Goal: Check status: Check status

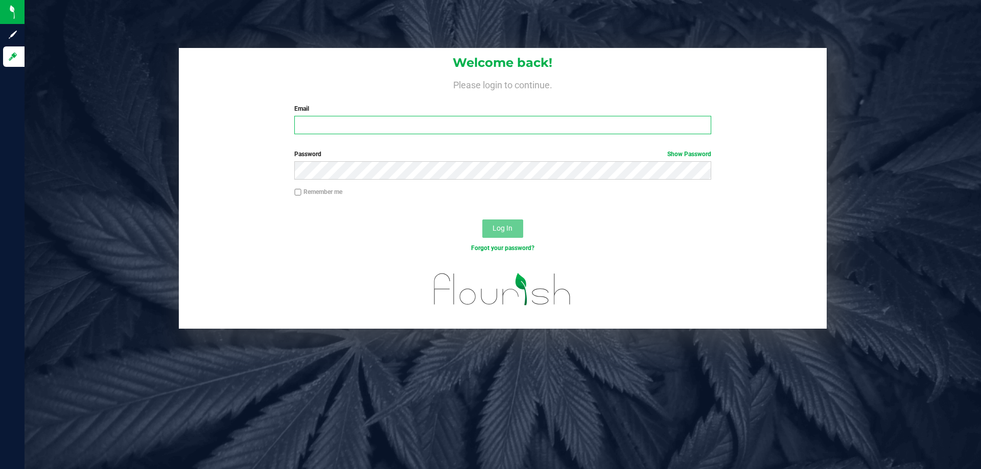
click at [413, 133] on input "Email" at bounding box center [502, 125] width 416 height 18
type input "[EMAIL_ADDRESS][DOMAIN_NAME]"
click at [482, 220] on button "Log In" at bounding box center [502, 229] width 41 height 18
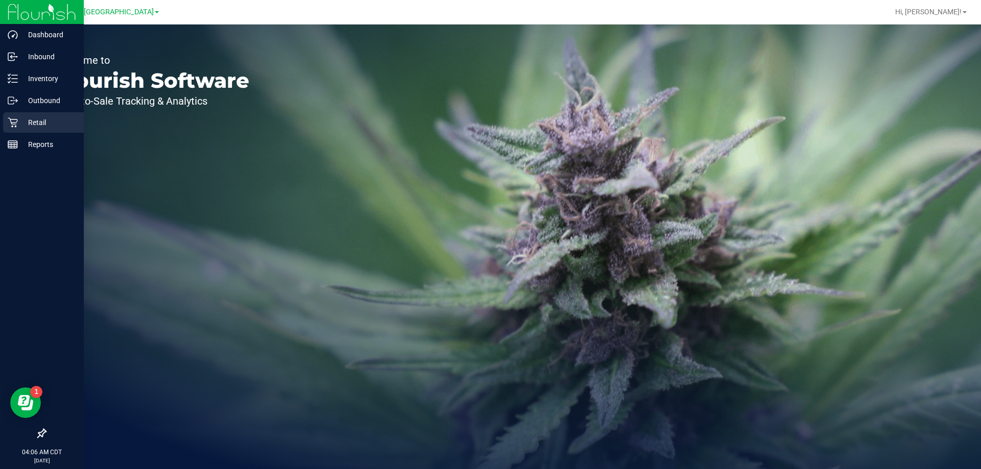
click at [17, 126] on icon at bounding box center [13, 122] width 10 height 10
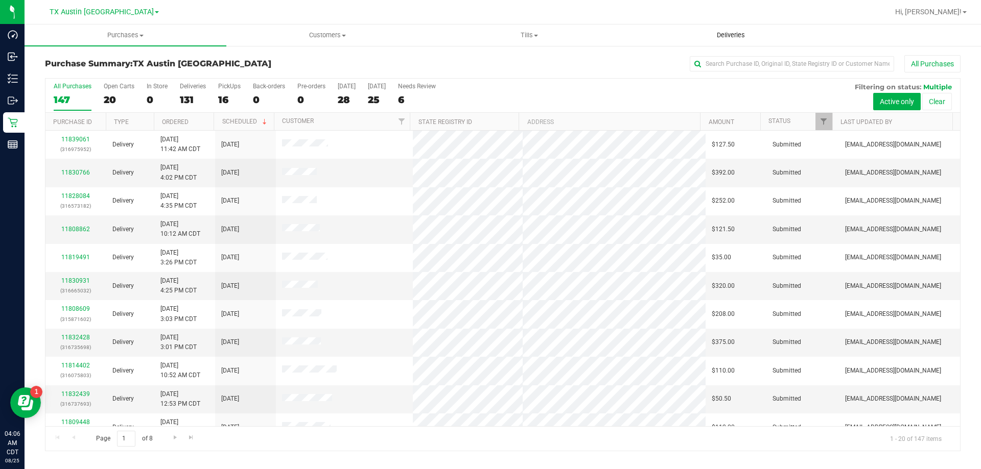
click at [738, 33] on span "Deliveries" at bounding box center [731, 35] width 56 height 9
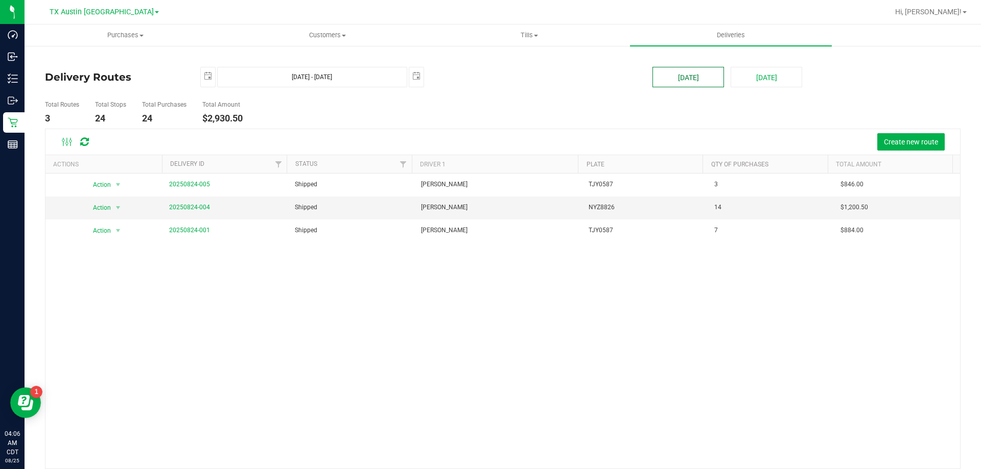
click at [676, 73] on button "[DATE]" at bounding box center [687, 77] width 71 height 20
click at [116, 12] on span "TX Austin [GEOGRAPHIC_DATA]" at bounding box center [102, 12] width 104 height 9
click at [102, 51] on link "TX Plano Retail" at bounding box center [104, 50] width 149 height 14
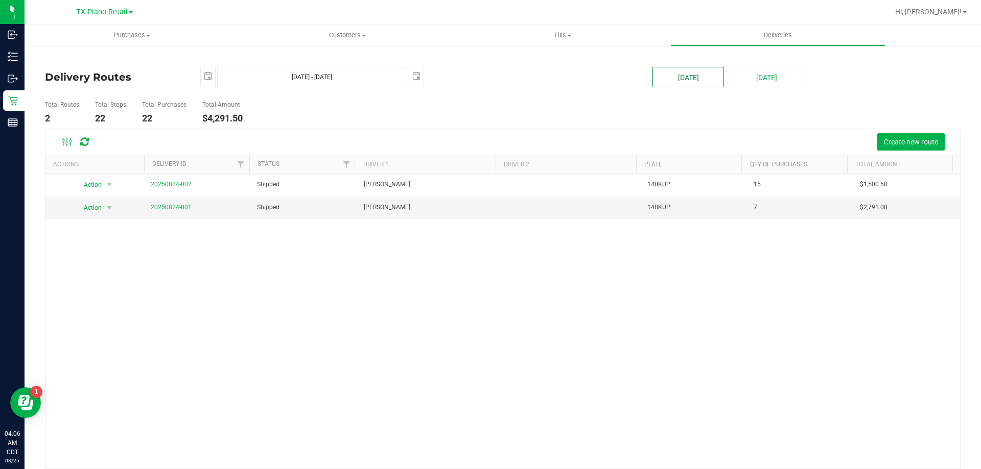
click at [661, 80] on button "[DATE]" at bounding box center [687, 77] width 71 height 20
click at [161, 208] on link "20250824-001" at bounding box center [171, 207] width 41 height 7
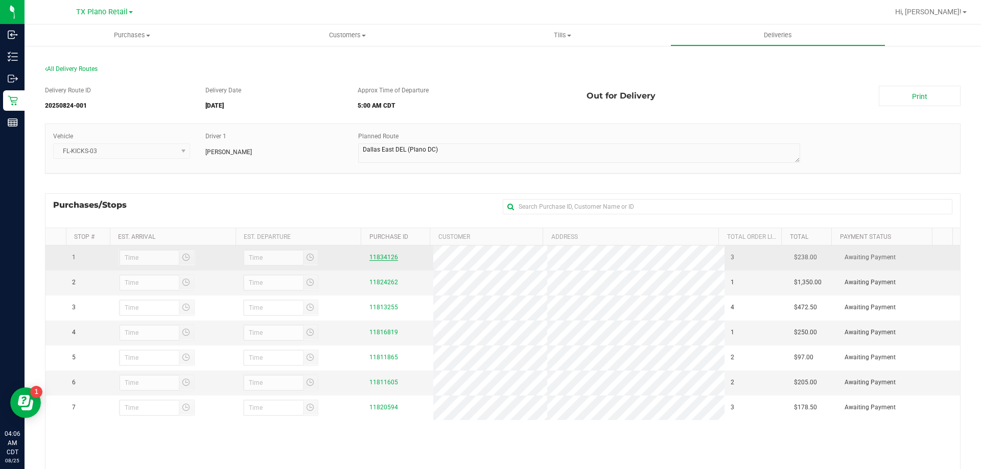
click at [376, 256] on link "11834126" at bounding box center [383, 257] width 29 height 7
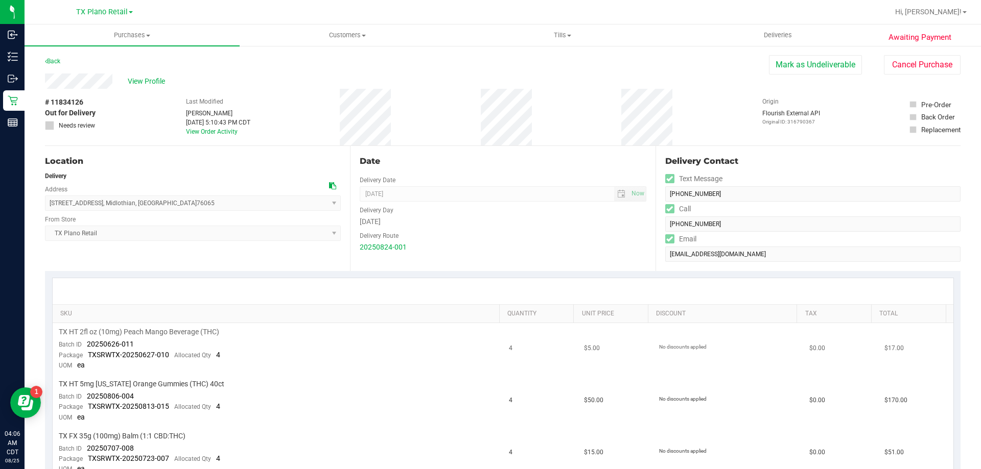
scroll to position [153, 0]
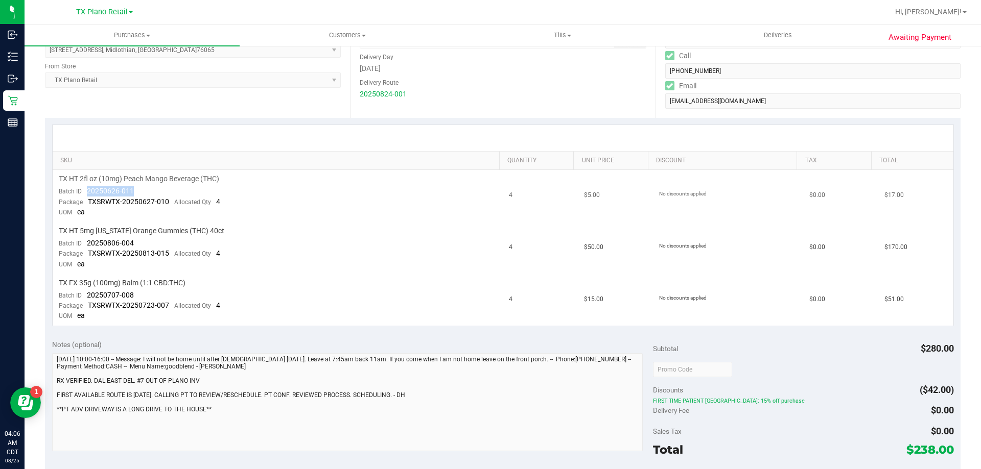
drag, startPoint x: 136, startPoint y: 193, endPoint x: 84, endPoint y: 192, distance: 52.1
click at [84, 192] on td "TX HT 2fl oz (10mg) Peach Mango Beverage (THC) Batch ID 20250626-011 Package TX…" at bounding box center [278, 196] width 450 height 52
copy span "20250626-011"
drag, startPoint x: 136, startPoint y: 241, endPoint x: 84, endPoint y: 248, distance: 52.0
click at [84, 248] on td "TX HT 5mg [US_STATE] Orange Gummies (THC) 40ct Batch ID 20250806-004 Package TX…" at bounding box center [278, 248] width 450 height 52
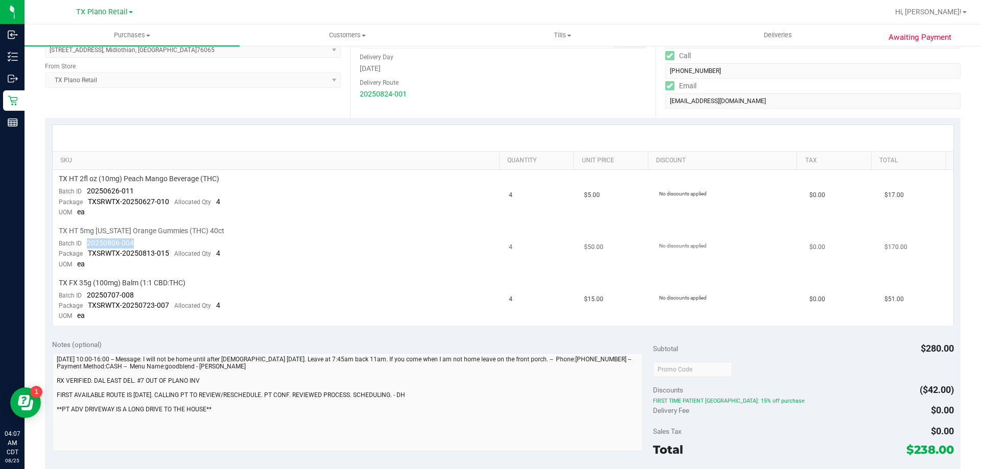
copy span "20250806-004"
drag, startPoint x: 151, startPoint y: 293, endPoint x: 86, endPoint y: 295, distance: 64.9
click at [86, 295] on td "TX FX 35g (100mg) Balm (1:1 CBD:THC) Batch ID 20250707-008 Package TXSRWTX-2025…" at bounding box center [278, 300] width 450 height 52
copy span "20250707-008"
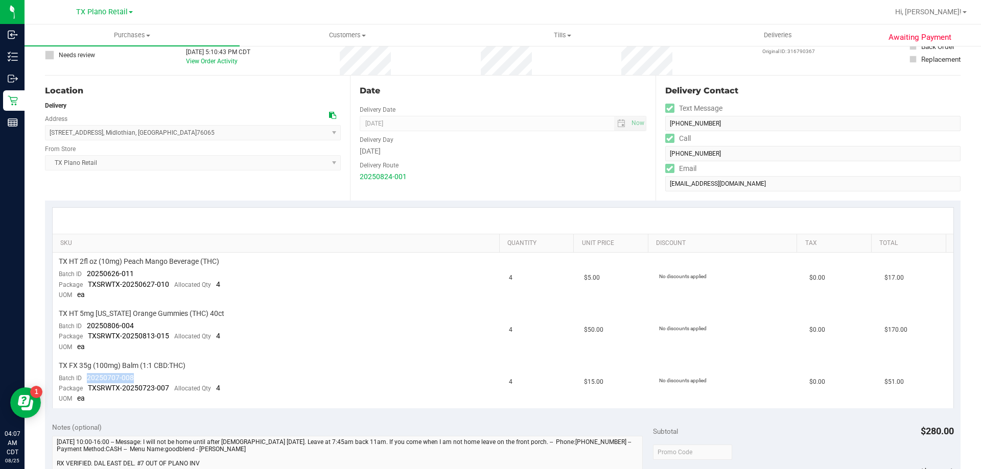
scroll to position [0, 0]
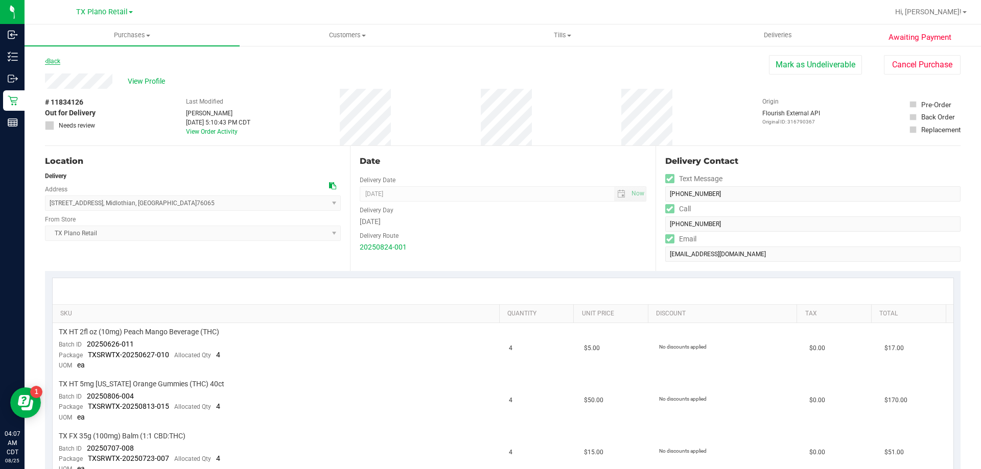
click at [57, 60] on link "Back" at bounding box center [52, 61] width 15 height 7
click at [768, 35] on span "Deliveries" at bounding box center [778, 35] width 56 height 9
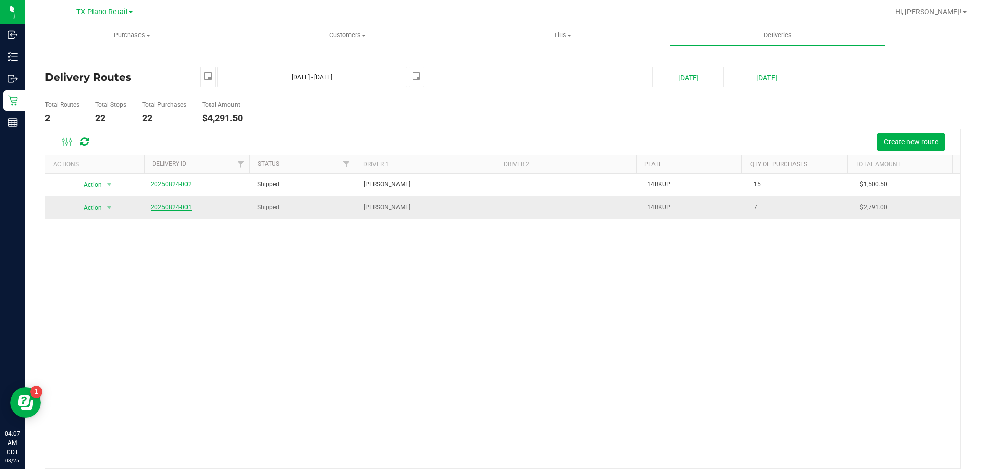
click at [185, 206] on link "20250824-001" at bounding box center [171, 207] width 41 height 7
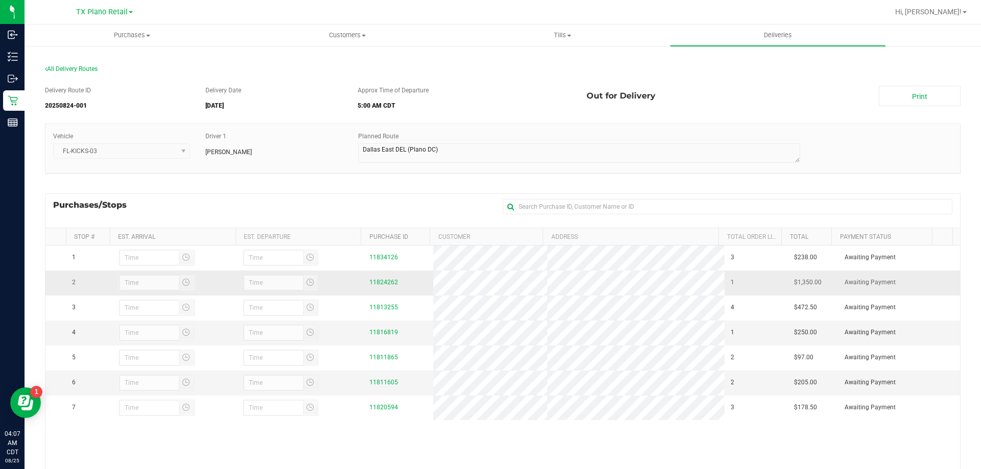
click at [370, 278] on div "11824262" at bounding box center [397, 283] width 57 height 10
click at [370, 283] on link "11824262" at bounding box center [383, 282] width 29 height 7
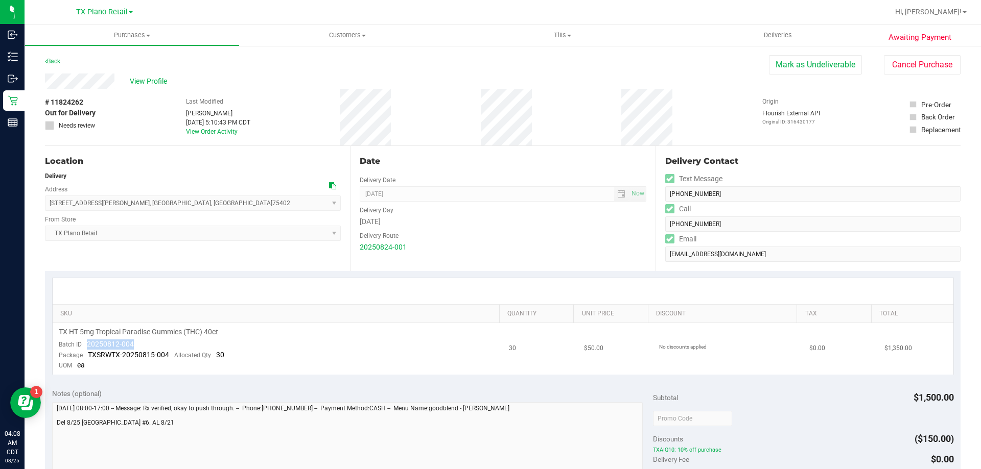
drag, startPoint x: 136, startPoint y: 345, endPoint x: 85, endPoint y: 340, distance: 51.3
click at [85, 340] on td "TX HT 5mg Tropical Paradise Gummies (THC) 40ct Batch ID 20250812-004 Package TX…" at bounding box center [278, 349] width 450 height 52
copy span "20250812-004"
click at [59, 60] on link "Back" at bounding box center [52, 61] width 15 height 7
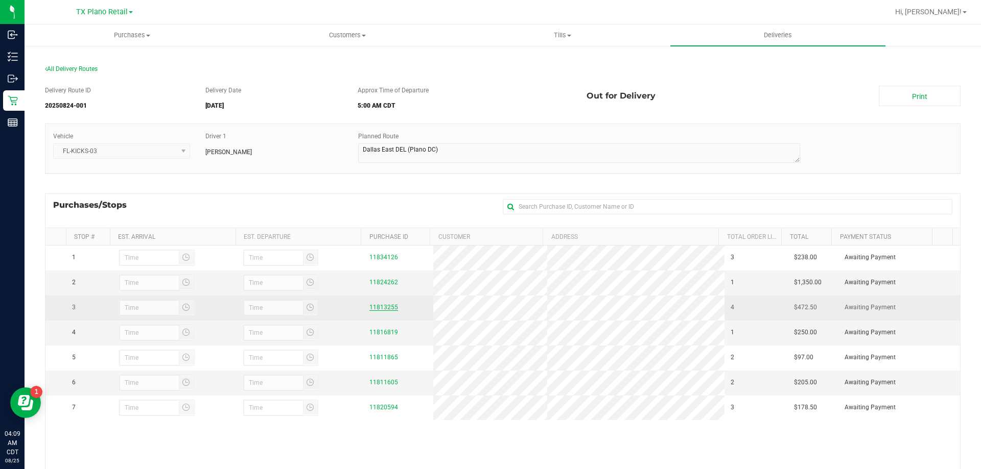
click at [385, 305] on link "11813255" at bounding box center [383, 307] width 29 height 7
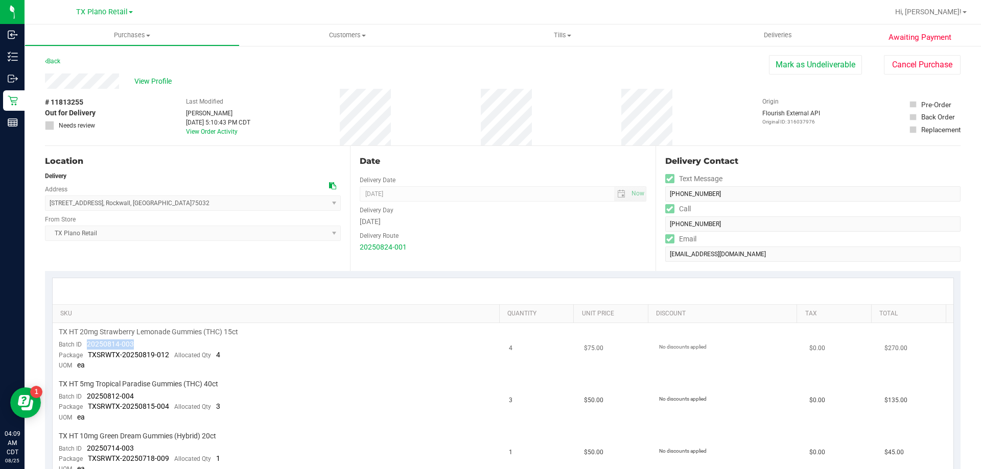
drag, startPoint x: 139, startPoint y: 347, endPoint x: 88, endPoint y: 342, distance: 50.8
click at [88, 342] on td "TX HT 20mg Strawberry Lemonade Gummies (THC) 15ct Batch ID 20250814-003 Package…" at bounding box center [278, 349] width 450 height 52
copy span "20250814-003"
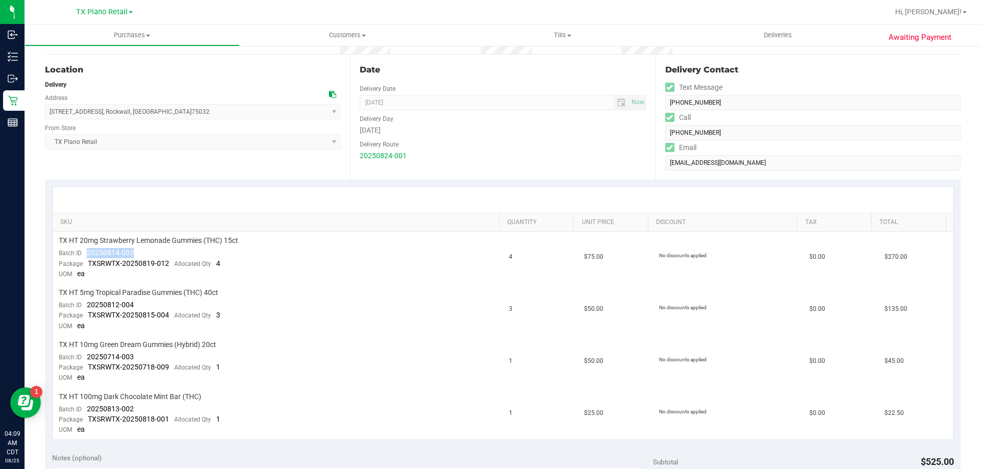
scroll to position [102, 0]
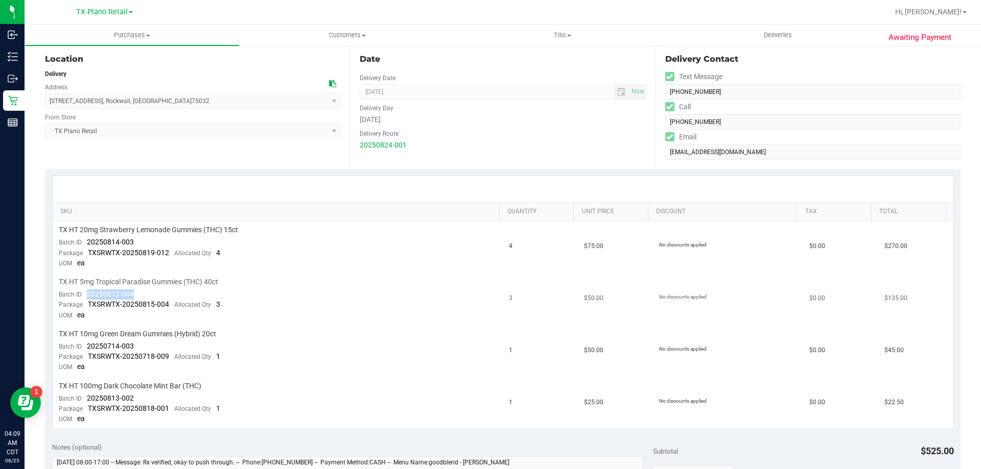
drag, startPoint x: 152, startPoint y: 292, endPoint x: 86, endPoint y: 296, distance: 66.5
click at [86, 296] on td "TX HT 5mg Tropical Paradise Gummies (THC) 40ct Batch ID 20250812-004 Package TX…" at bounding box center [278, 299] width 450 height 52
copy span "20250812-004"
drag, startPoint x: 140, startPoint y: 344, endPoint x: 80, endPoint y: 349, distance: 60.0
click at [80, 349] on td "TX HT 10mg Green Dream Gummies (Hybrid) 20ct Batch ID 20250714-003 Package TXSR…" at bounding box center [278, 351] width 450 height 52
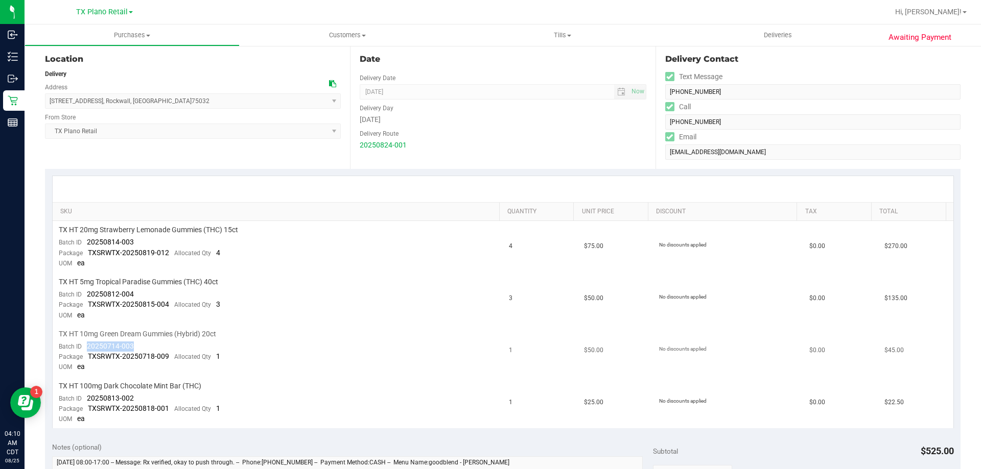
copy span "20250714-003"
drag, startPoint x: 145, startPoint y: 397, endPoint x: 84, endPoint y: 400, distance: 60.8
click at [84, 400] on td "TX HT 100mg Dark Chocolate Mint Bar (THC) Batch ID 20250813-002 Package TXSRWTX…" at bounding box center [278, 403] width 450 height 52
copy span "20250813-002"
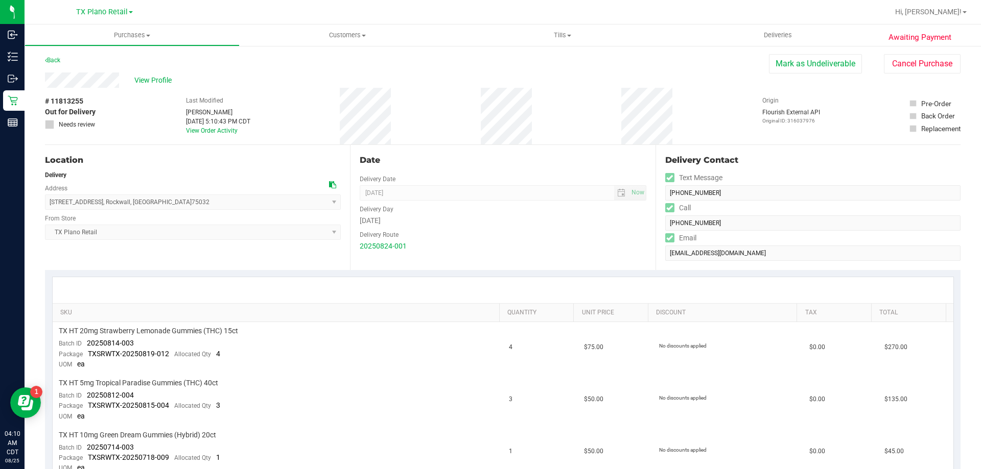
scroll to position [0, 0]
click at [60, 62] on link "Back" at bounding box center [52, 61] width 15 height 7
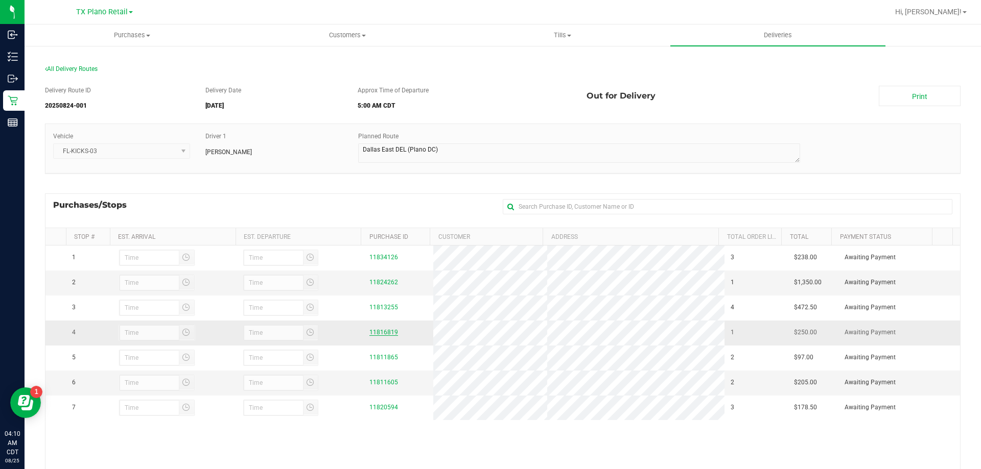
click at [389, 332] on link "11816819" at bounding box center [383, 332] width 29 height 7
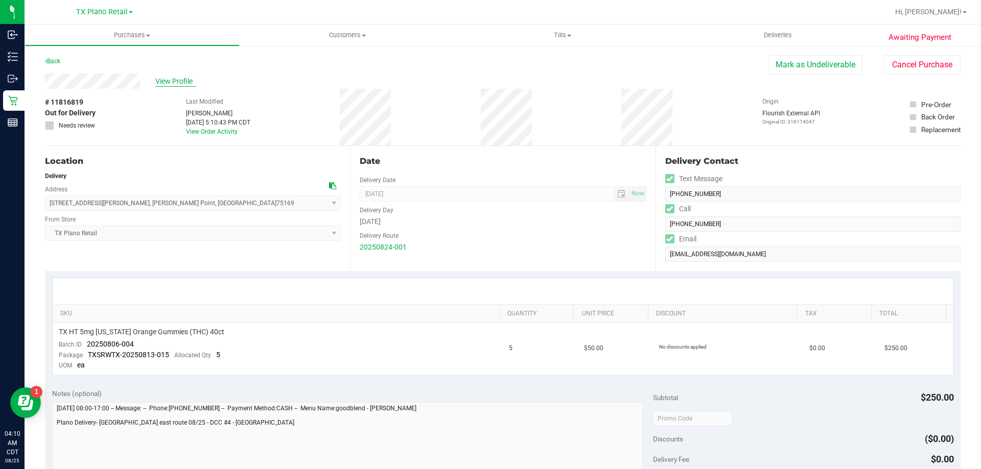
click at [182, 81] on span "View Profile" at bounding box center [175, 81] width 41 height 11
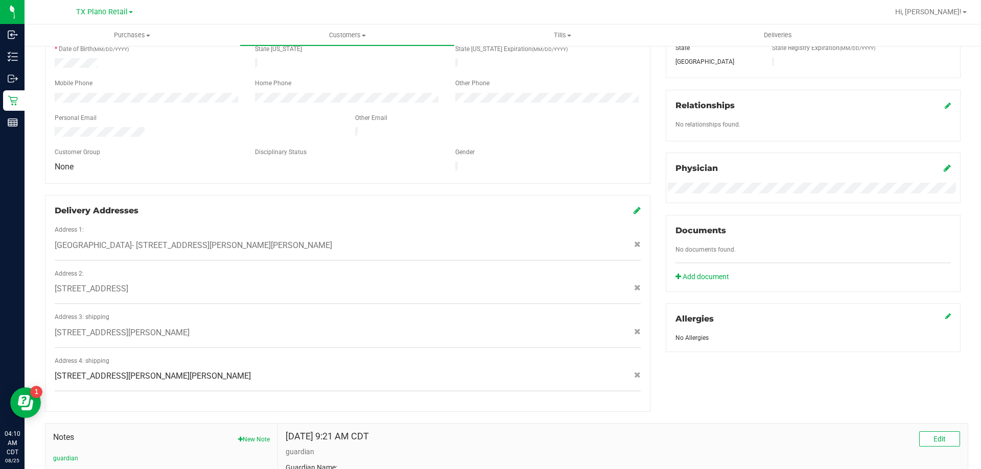
scroll to position [306, 0]
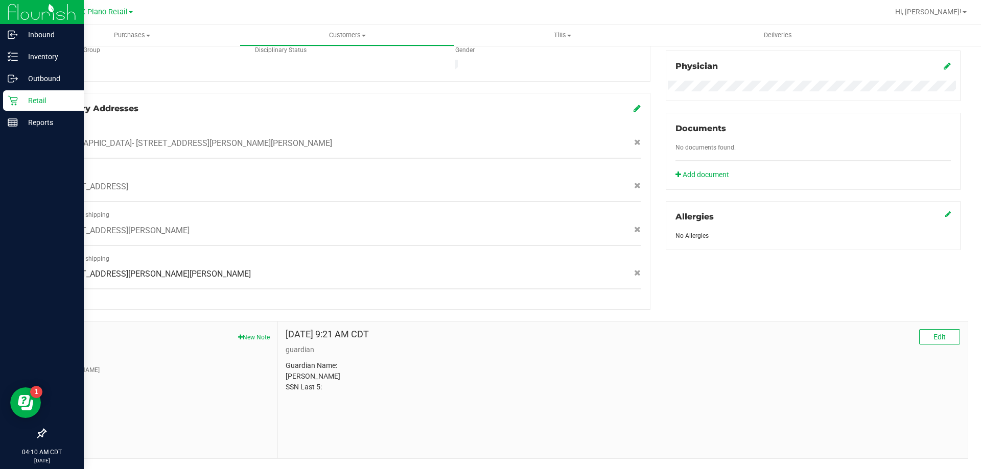
drag, startPoint x: 73, startPoint y: 359, endPoint x: 20, endPoint y: 375, distance: 55.1
click at [67, 366] on li "[PERSON_NAME]" at bounding box center [161, 370] width 217 height 9
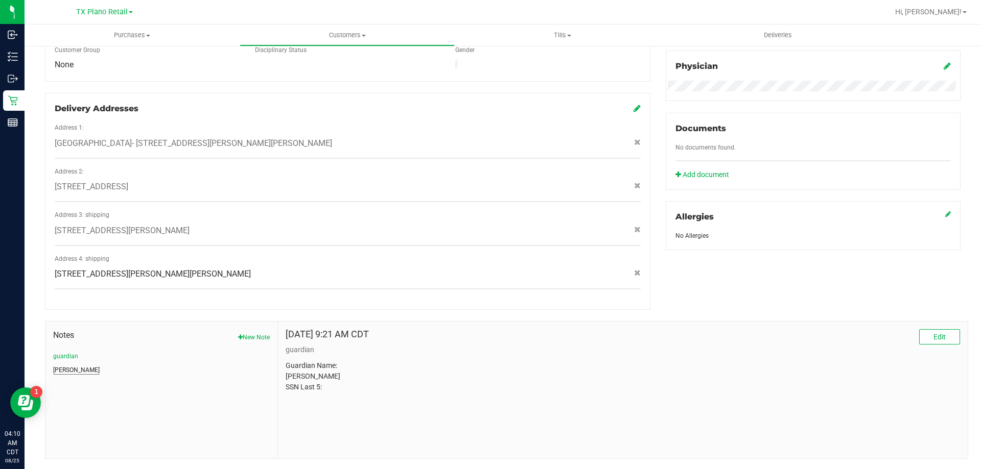
click at [60, 366] on button "[PERSON_NAME]" at bounding box center [76, 370] width 46 height 9
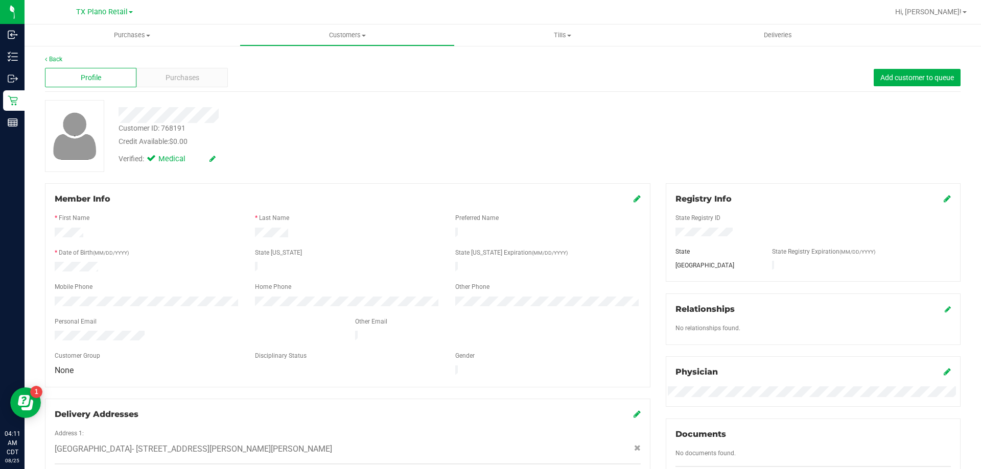
scroll to position [0, 0]
click at [778, 36] on span "Deliveries" at bounding box center [778, 35] width 56 height 9
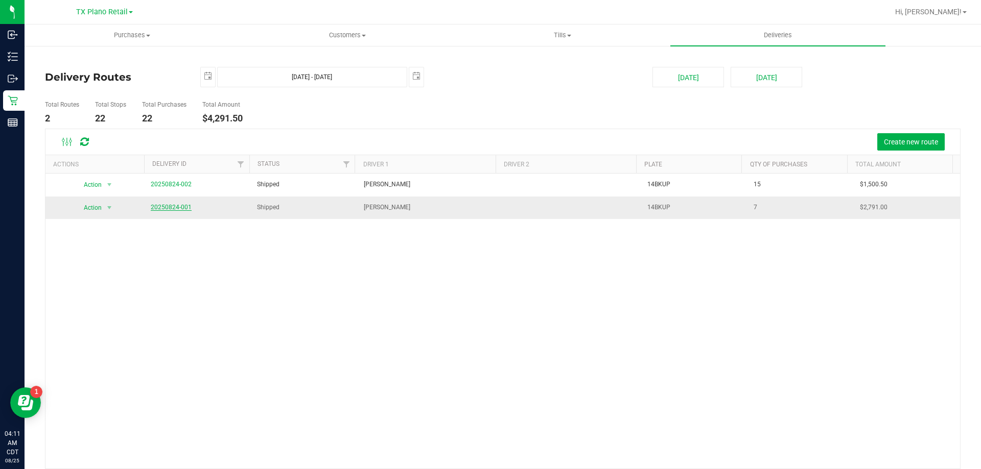
click at [176, 206] on link "20250824-001" at bounding box center [171, 207] width 41 height 7
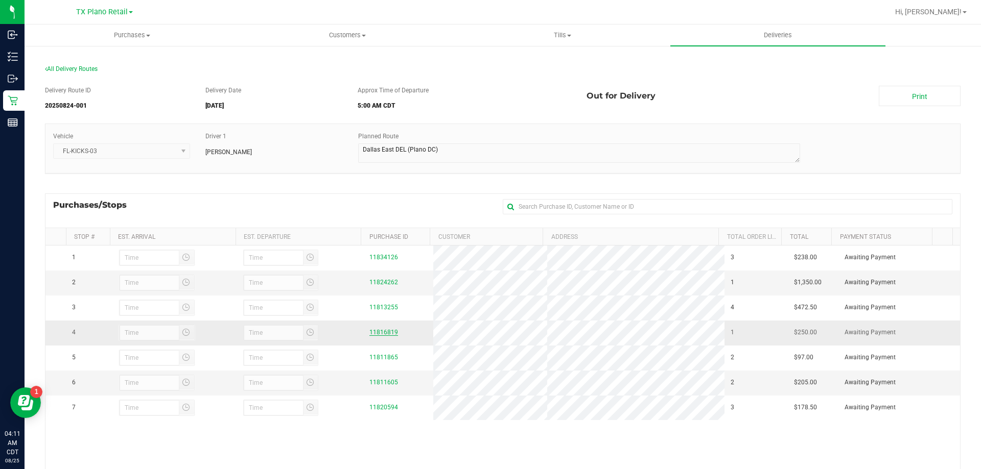
click at [372, 331] on link "11816819" at bounding box center [383, 332] width 29 height 7
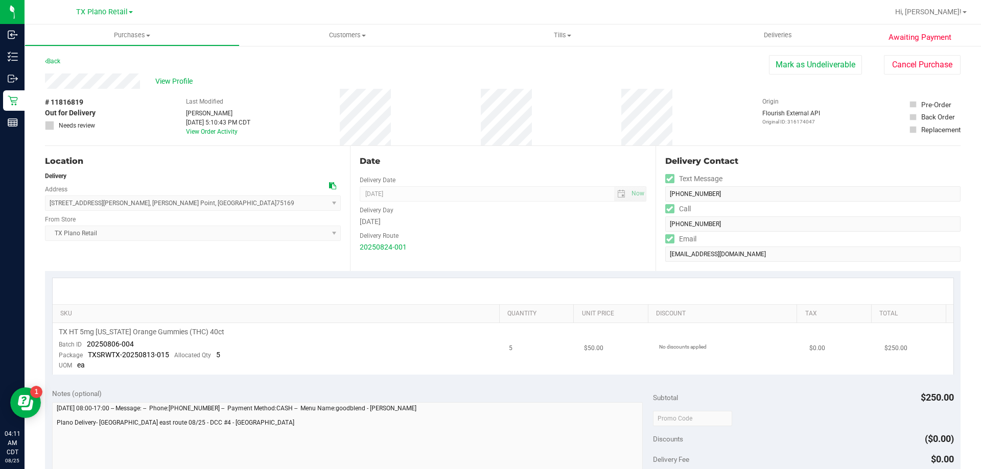
click at [127, 348] on span "20250806-004" at bounding box center [110, 344] width 47 height 8
click at [133, 346] on td "TX HT 5mg [US_STATE] Orange Gummies (THC) 40ct Batch ID 20250806-004 Package TX…" at bounding box center [278, 349] width 450 height 52
drag, startPoint x: 133, startPoint y: 346, endPoint x: 103, endPoint y: 348, distance: 30.7
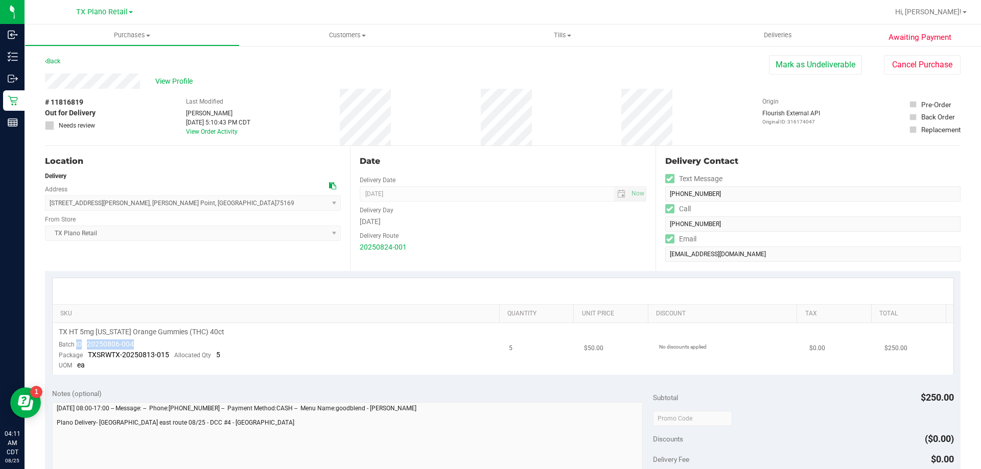
click at [103, 348] on td "TX HT 5mg [US_STATE] Orange Gummies (THC) 40ct Batch ID 20250806-004 Package TX…" at bounding box center [278, 349] width 450 height 52
click at [151, 342] on td "TX HT 5mg [US_STATE] Orange Gummies (THC) 40ct Batch ID 20250806-004 Package TX…" at bounding box center [278, 349] width 450 height 52
drag, startPoint x: 152, startPoint y: 342, endPoint x: 87, endPoint y: 346, distance: 64.5
click at [87, 346] on td "TX HT 5mg [US_STATE] Orange Gummies (THC) 40ct Batch ID 20250806-004 Package TX…" at bounding box center [278, 349] width 450 height 52
copy span "20250806-004"
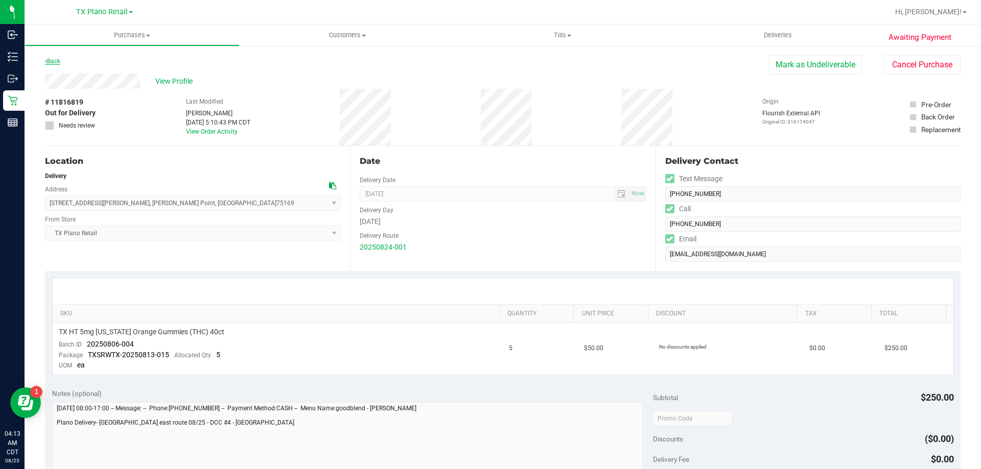
click at [53, 61] on link "Back" at bounding box center [52, 61] width 15 height 7
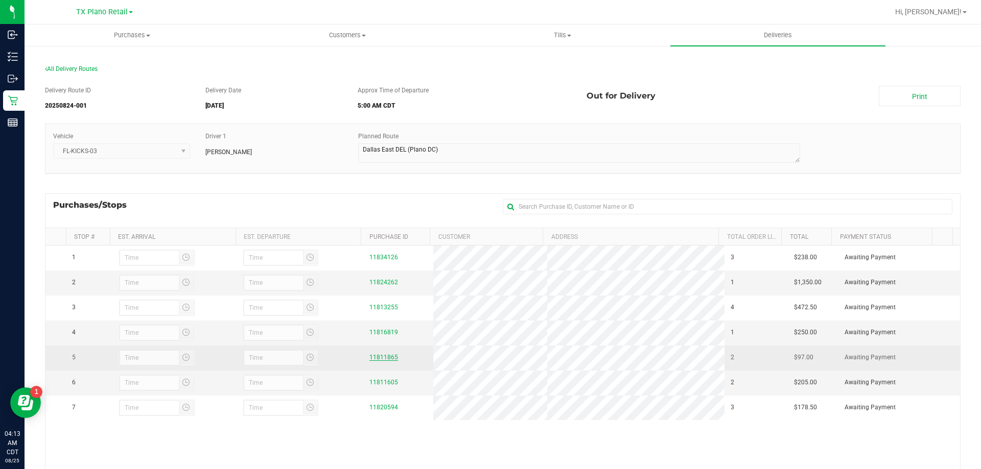
click at [379, 359] on link "11811865" at bounding box center [383, 357] width 29 height 7
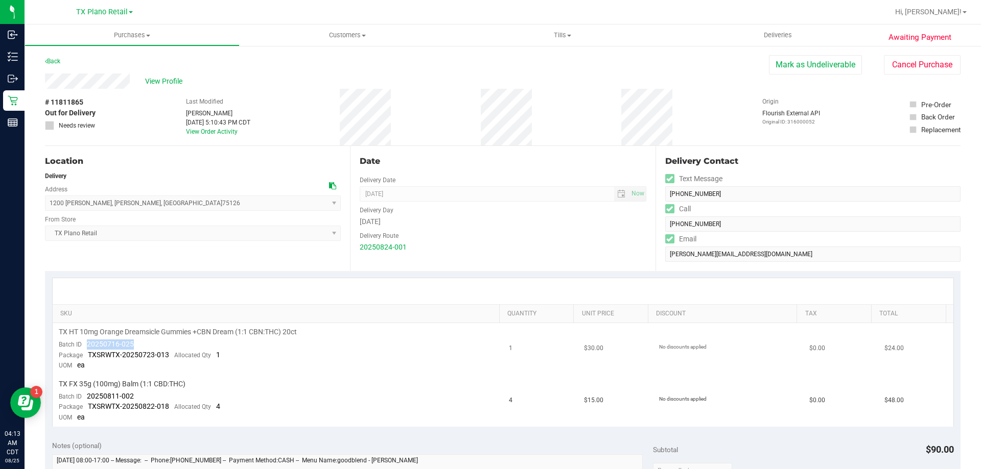
drag, startPoint x: 137, startPoint y: 343, endPoint x: 84, endPoint y: 344, distance: 53.1
click at [84, 344] on td "TX HT 10mg Orange Dreamsicle Gummies +CBN Dream (1:1 CBN:THC) 20ct Batch ID 202…" at bounding box center [278, 349] width 450 height 52
copy span "20250716-025"
drag, startPoint x: 134, startPoint y: 394, endPoint x: 85, endPoint y: 397, distance: 48.6
click at [85, 397] on td "TX FX 35g (100mg) Balm (1:1 CBD:THC) Batch ID 20250811-002 Package TXSRWTX-2025…" at bounding box center [278, 401] width 450 height 52
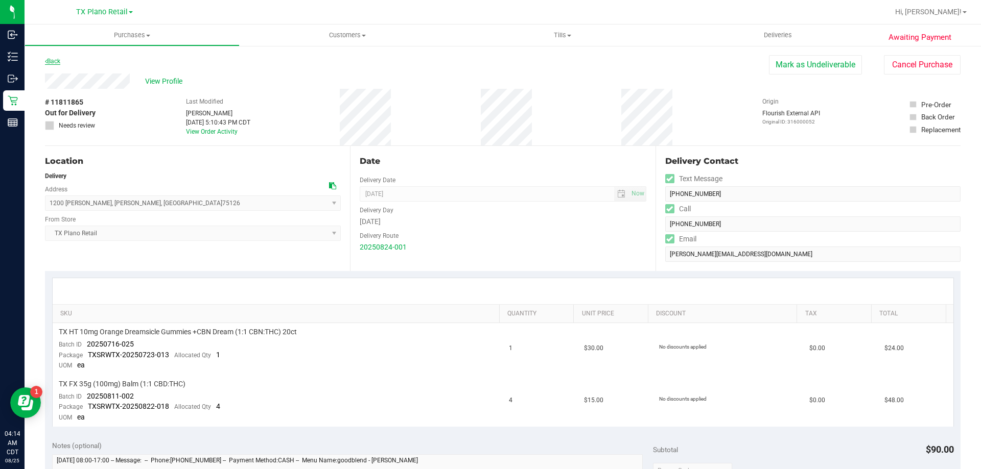
click at [52, 64] on link "Back" at bounding box center [52, 61] width 15 height 7
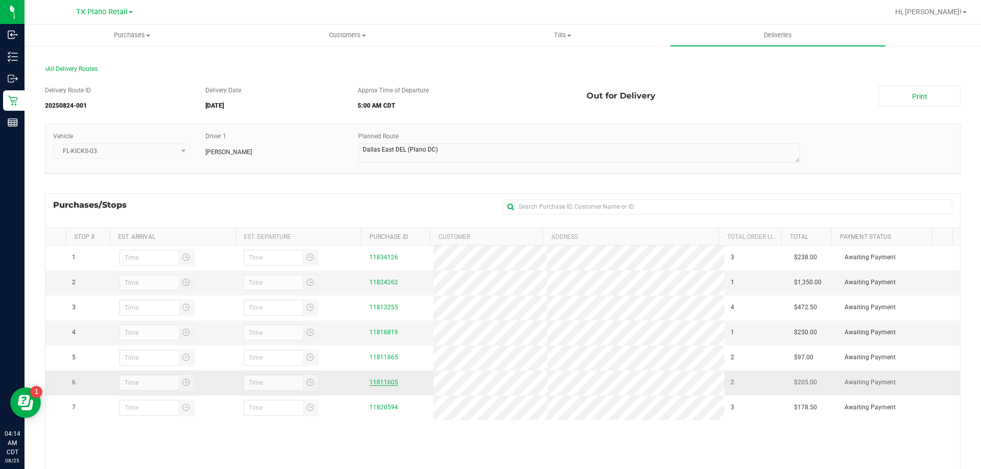
click at [383, 384] on link "11811605" at bounding box center [383, 382] width 29 height 7
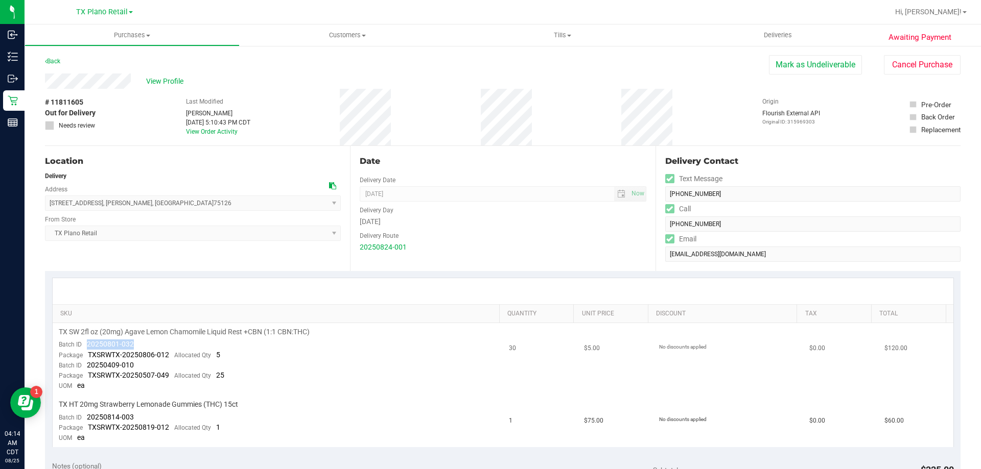
drag, startPoint x: 136, startPoint y: 346, endPoint x: 86, endPoint y: 341, distance: 50.4
click at [86, 341] on td "TX SW 2fl oz (20mg) Agave Lemon Chamomile Liquid Rest +CBN (1:1 CBN:THC) Batch …" at bounding box center [278, 359] width 450 height 73
drag, startPoint x: 139, startPoint y: 365, endPoint x: 81, endPoint y: 368, distance: 57.8
click at [81, 368] on td "TX SW 2fl oz (20mg) Agave Lemon Chamomile Liquid Rest +CBN (1:1 CBN:THC) Batch …" at bounding box center [278, 359] width 450 height 73
drag, startPoint x: 134, startPoint y: 414, endPoint x: 86, endPoint y: 417, distance: 47.6
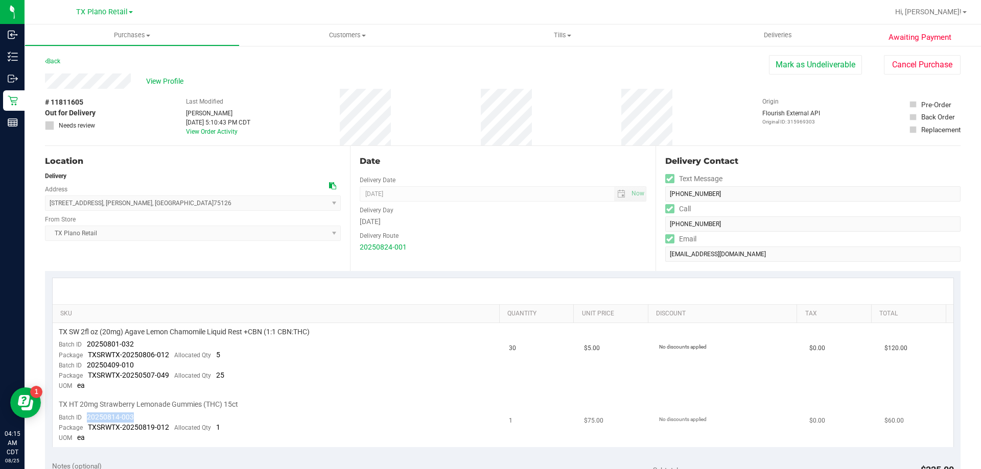
click at [86, 417] on td "TX HT 20mg Strawberry Lemonade Gummies (THC) 15ct Batch ID 20250814-003 Package…" at bounding box center [278, 422] width 450 height 52
click at [53, 62] on link "Back" at bounding box center [52, 61] width 15 height 7
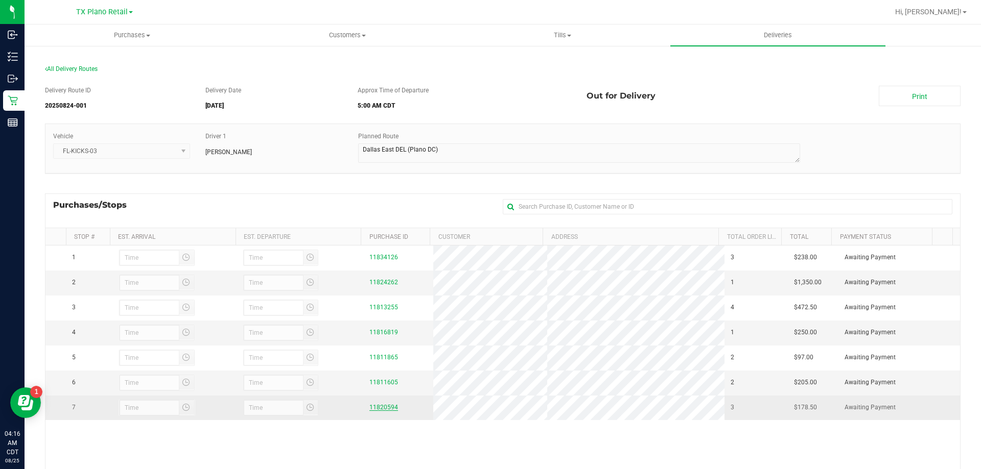
click at [380, 407] on link "11820594" at bounding box center [383, 407] width 29 height 7
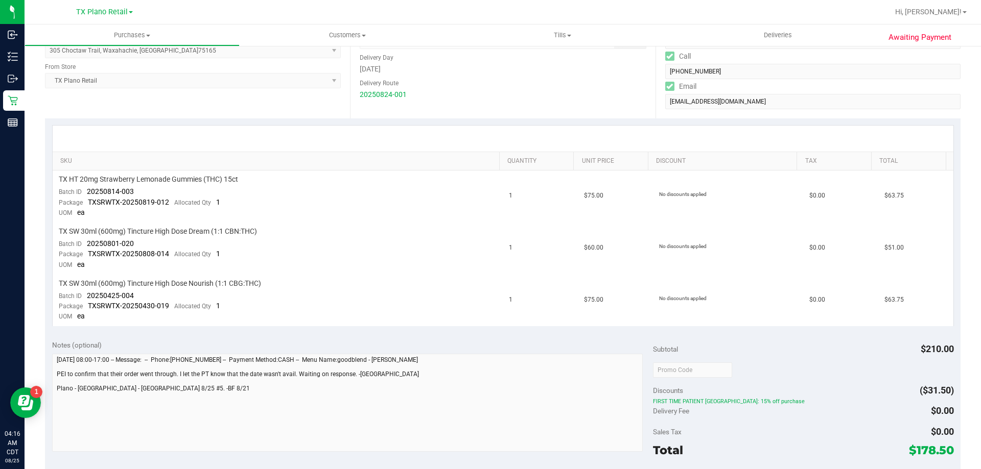
scroll to position [153, 0]
drag, startPoint x: 139, startPoint y: 187, endPoint x: 85, endPoint y: 190, distance: 54.8
click at [85, 190] on td "TX HT 20mg Strawberry Lemonade Gummies (THC) 15ct Batch ID 20250814-003 Package…" at bounding box center [278, 196] width 450 height 52
drag, startPoint x: 136, startPoint y: 243, endPoint x: 82, endPoint y: 243, distance: 54.1
click at [82, 243] on td "TX SW 30ml (600mg) Tincture High Dose Dream (1:1 CBN:THC) Batch ID 20250801-020…" at bounding box center [278, 248] width 450 height 52
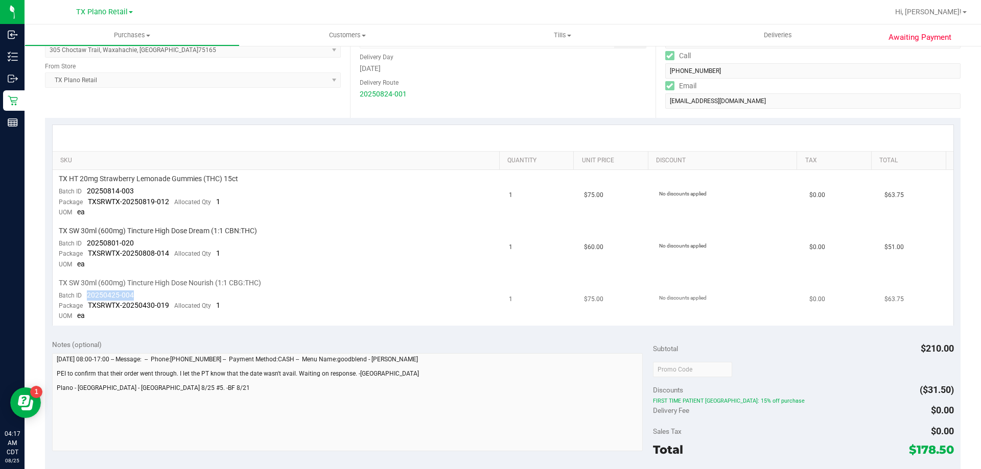
drag, startPoint x: 138, startPoint y: 294, endPoint x: 85, endPoint y: 294, distance: 53.1
click at [85, 294] on td "TX SW 30ml (600mg) Tincture High Dose Nourish (1:1 CBG:THC) Batch ID 20250425-0…" at bounding box center [278, 300] width 450 height 52
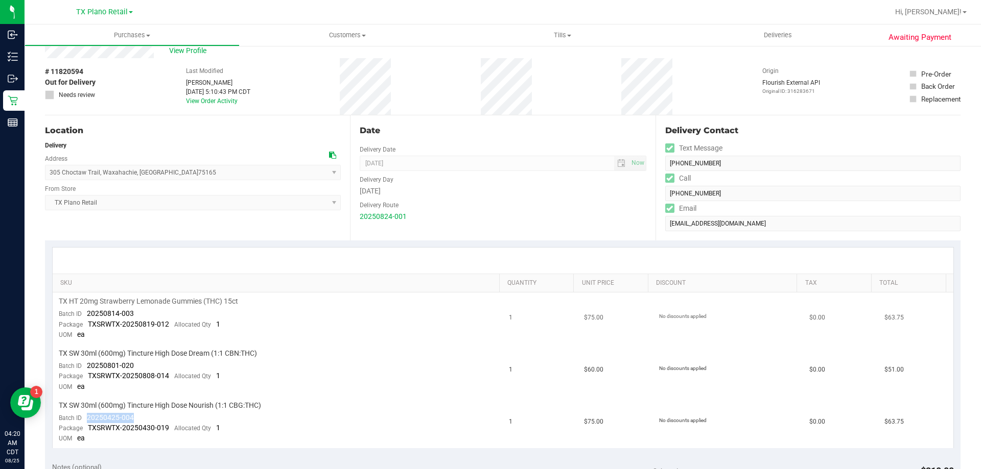
scroll to position [0, 0]
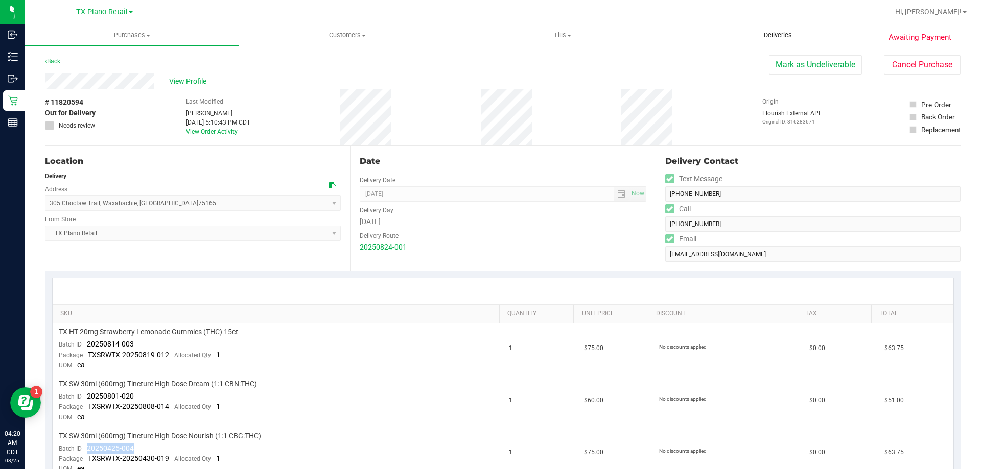
click at [782, 39] on span "Deliveries" at bounding box center [778, 35] width 56 height 9
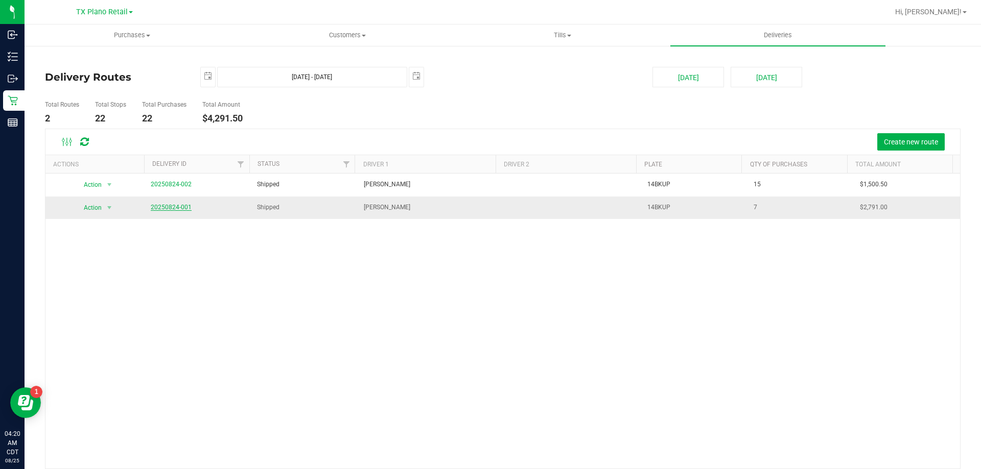
click at [183, 207] on link "20250824-001" at bounding box center [171, 207] width 41 height 7
